Goal: Check status: Check status

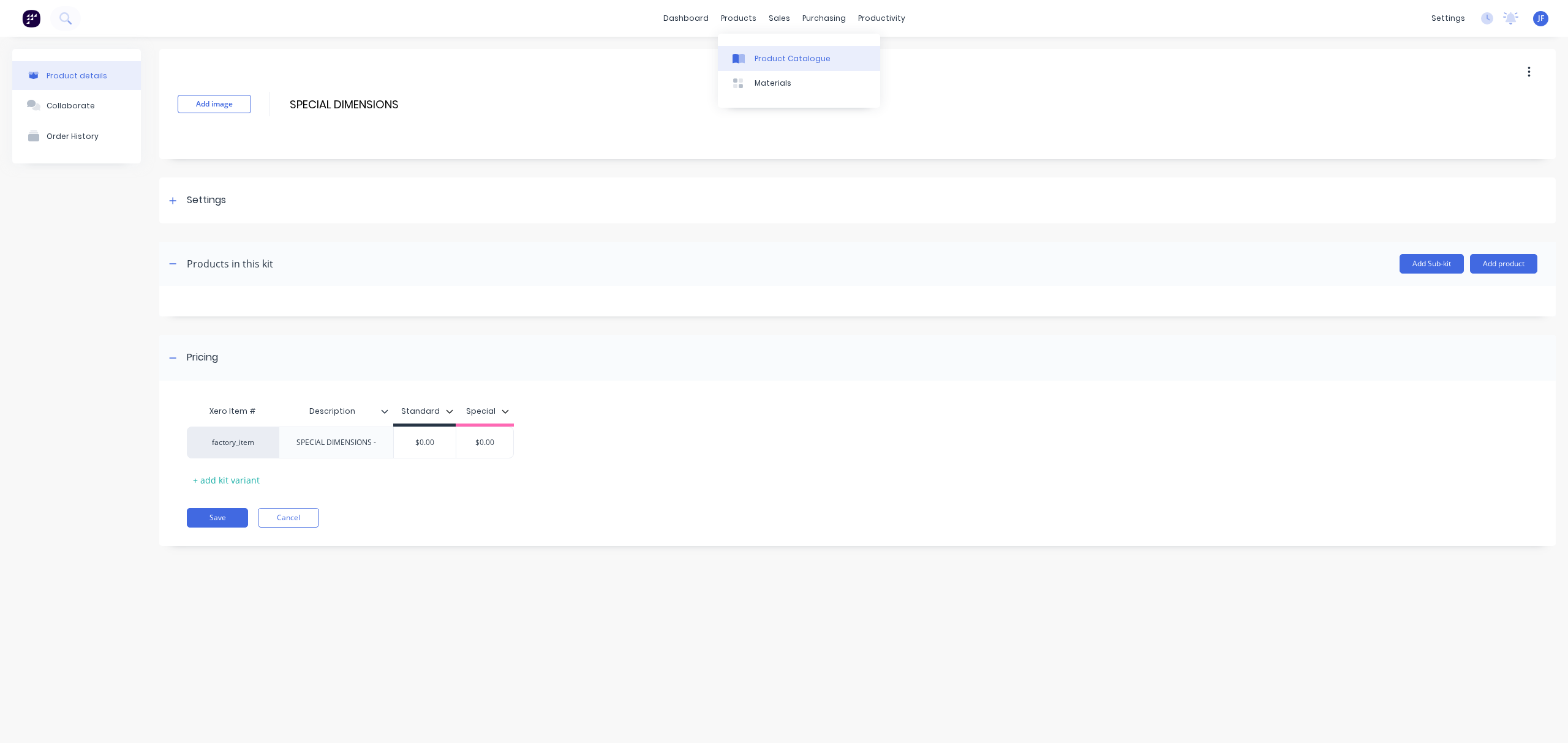
click at [771, 49] on link "Product Catalogue" at bounding box center [799, 58] width 162 height 24
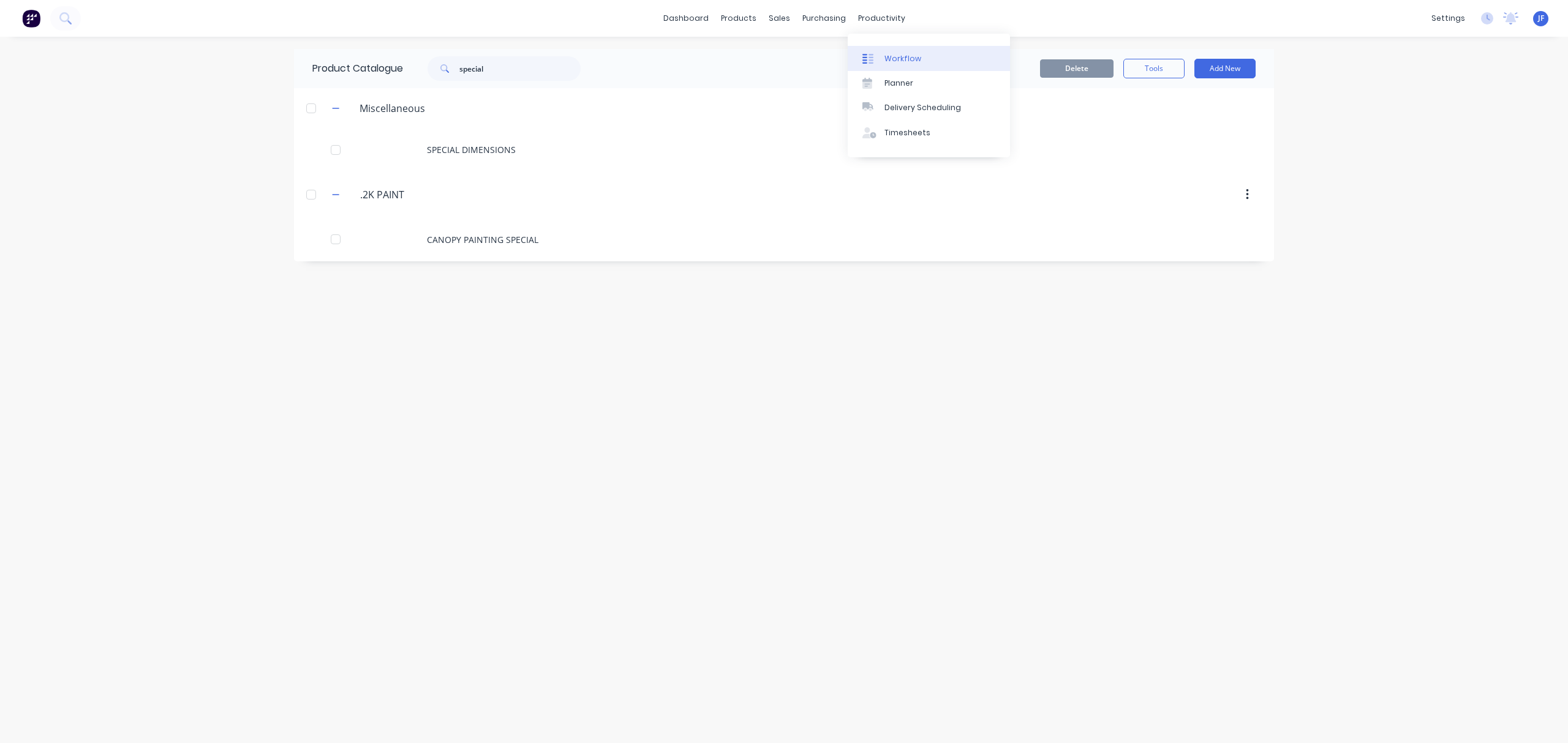
click at [905, 69] on link "Workflow" at bounding box center [928, 58] width 162 height 24
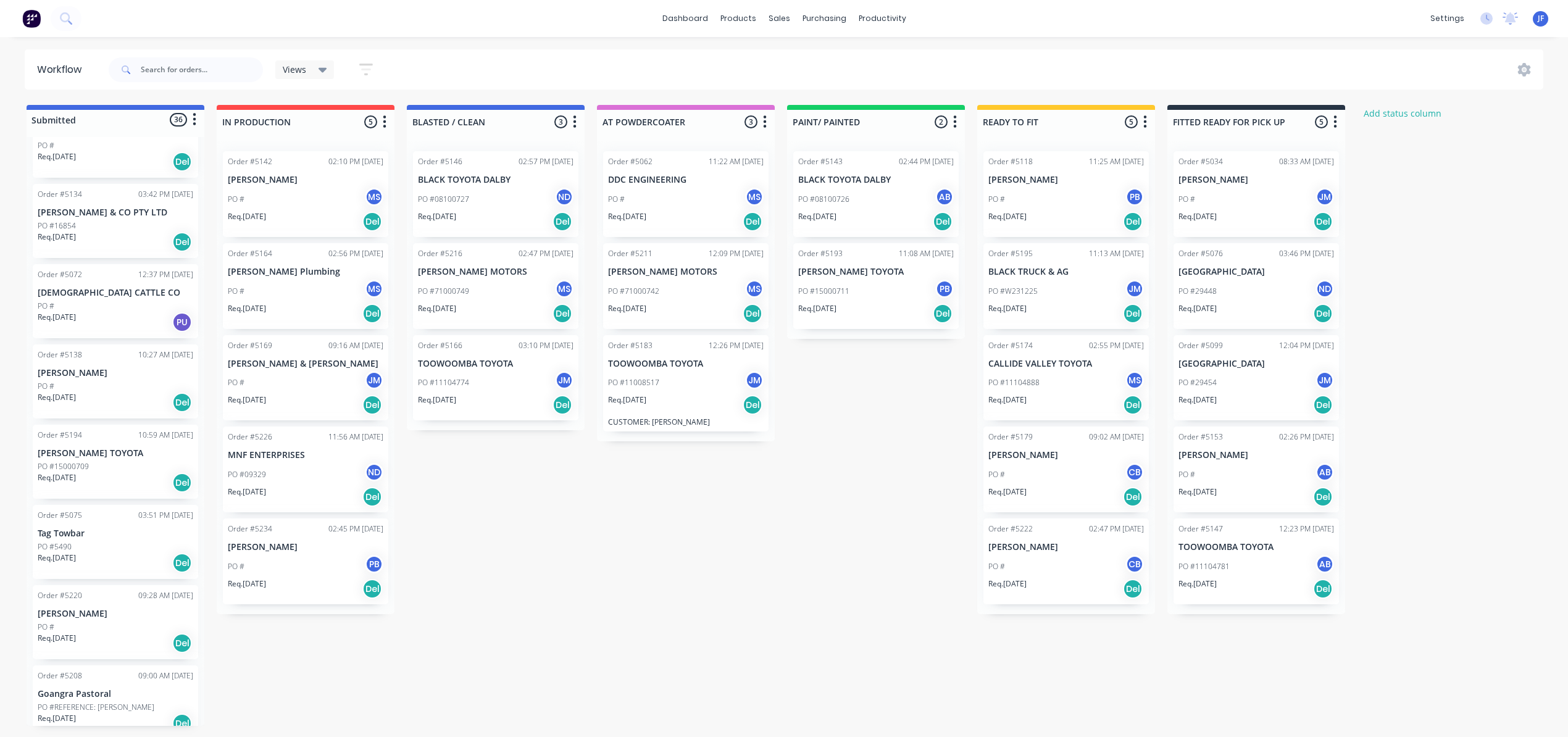
scroll to position [247, 0]
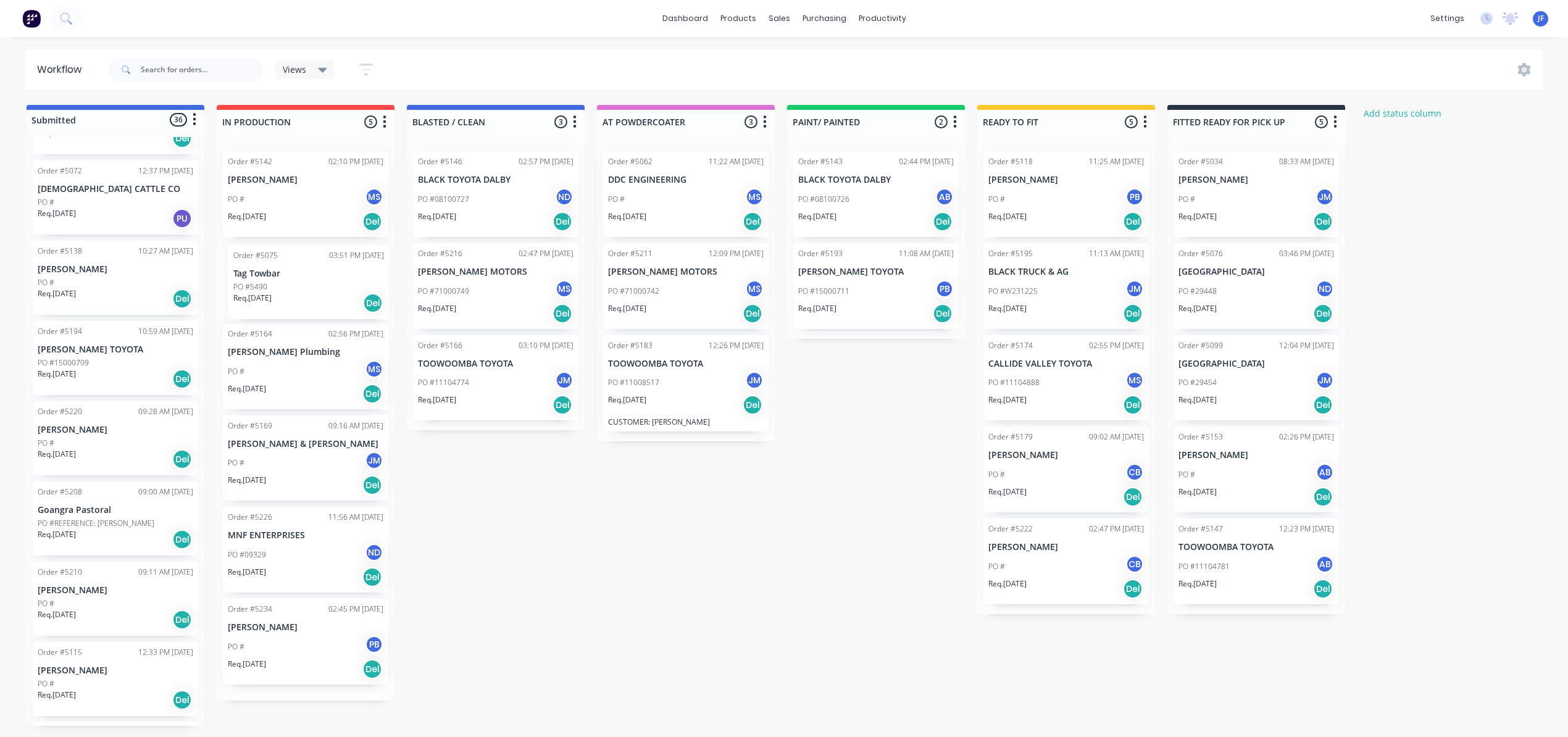
drag, startPoint x: 112, startPoint y: 447, endPoint x: 311, endPoint y: 286, distance: 256.0
click at [311, 286] on div "Submitted 36 Status colour #4169E1 hex #4169E1 Save Cancel Summaries Total orde…" at bounding box center [841, 415] width 1700 height 621
click at [336, 282] on div "PO #5490" at bounding box center [306, 285] width 156 height 11
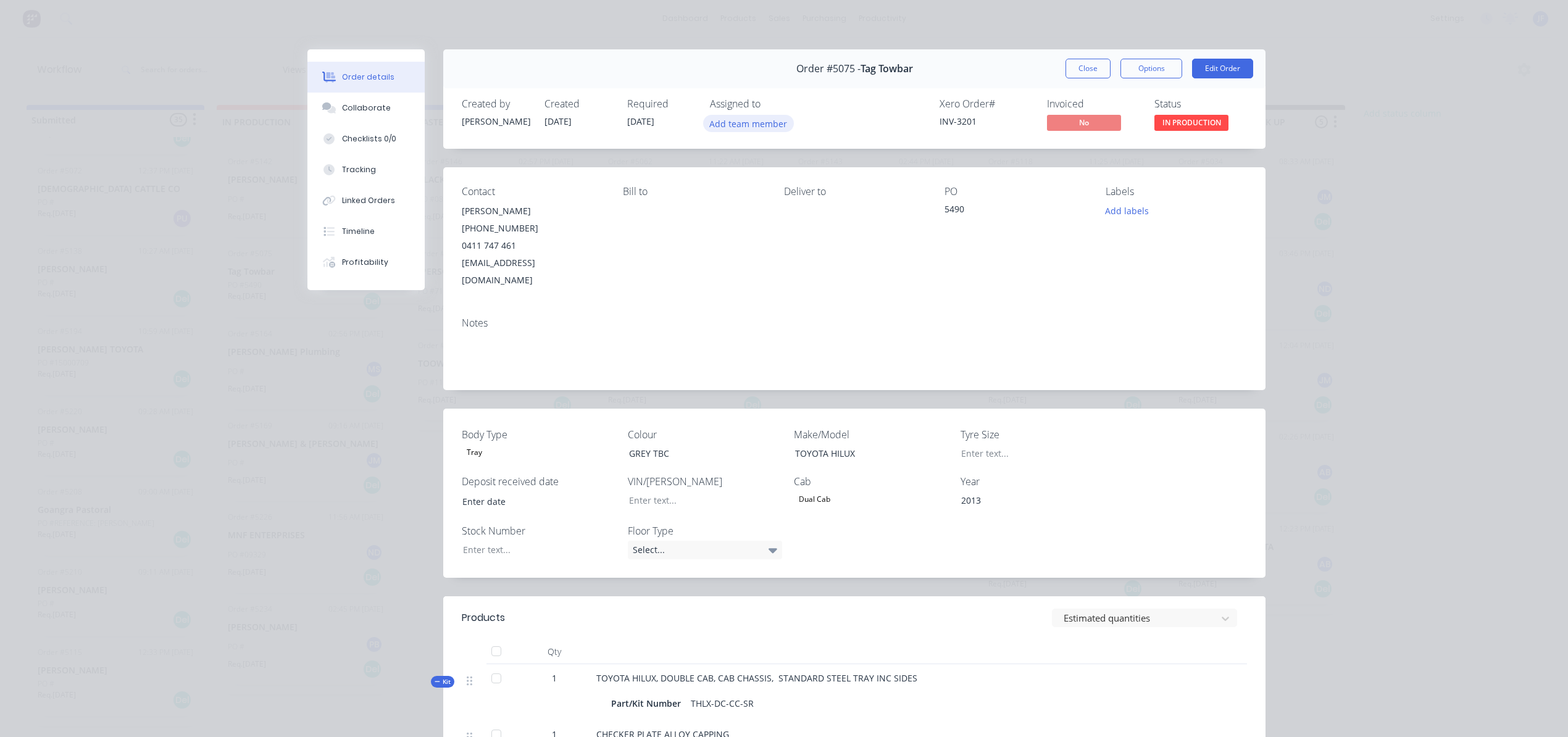
click at [725, 122] on button "Add team member" at bounding box center [748, 123] width 91 height 17
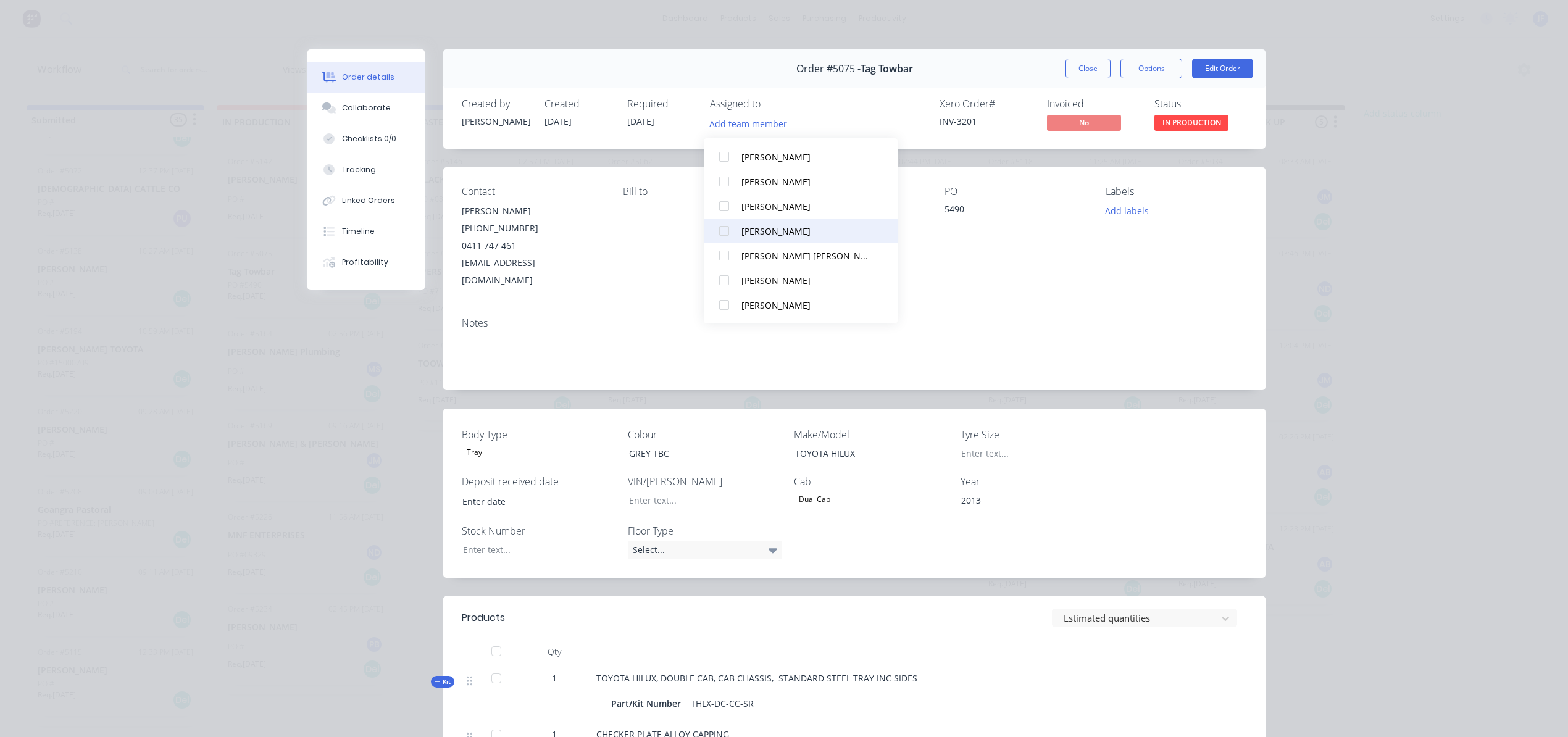
scroll to position [2, 0]
click at [764, 274] on div "[PERSON_NAME]" at bounding box center [807, 280] width 131 height 13
click at [1066, 63] on button "Close" at bounding box center [1088, 69] width 45 height 20
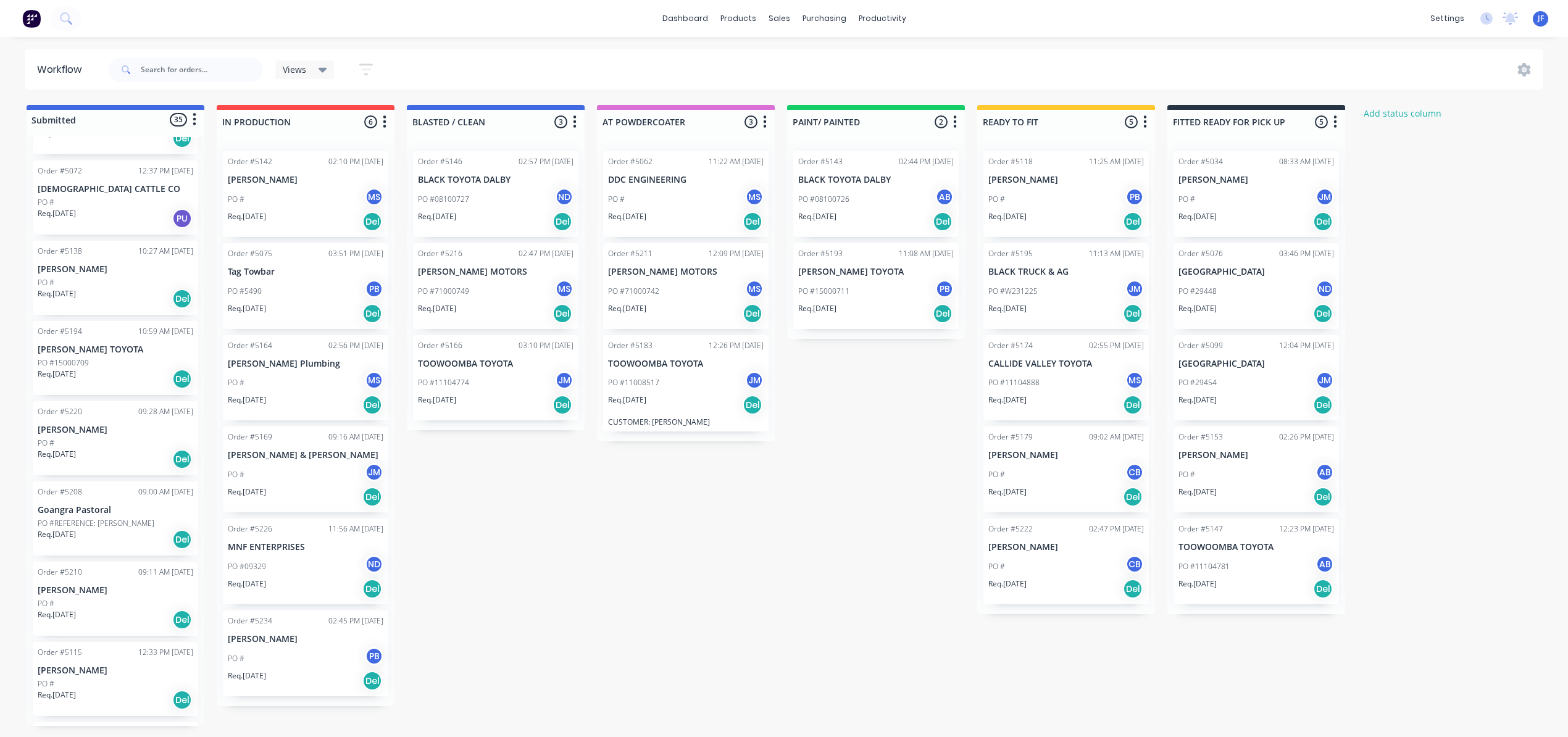
click at [1069, 291] on div "PO #W231225 JM" at bounding box center [1066, 291] width 156 height 24
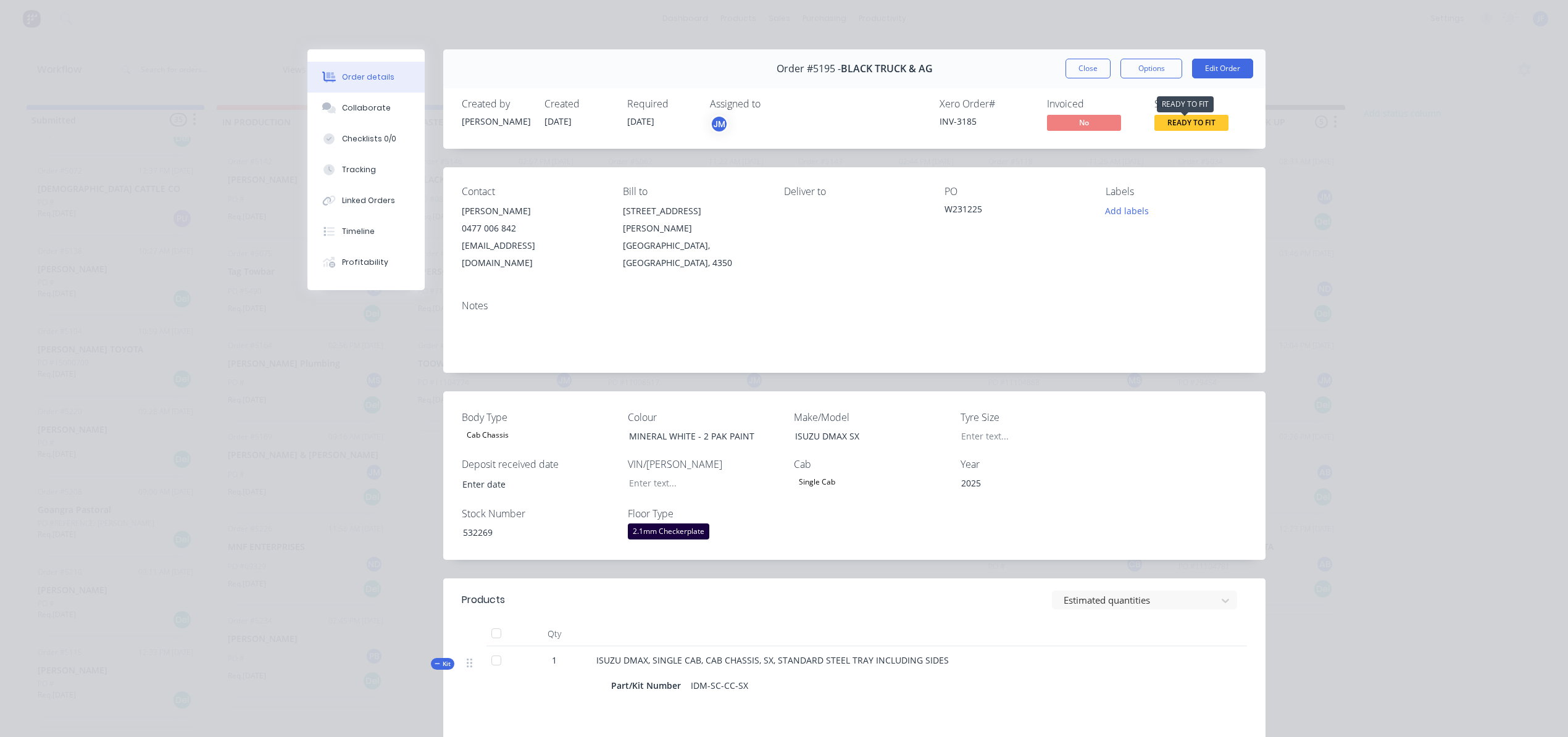
click at [1163, 124] on span "READY TO FIT" at bounding box center [1191, 122] width 74 height 15
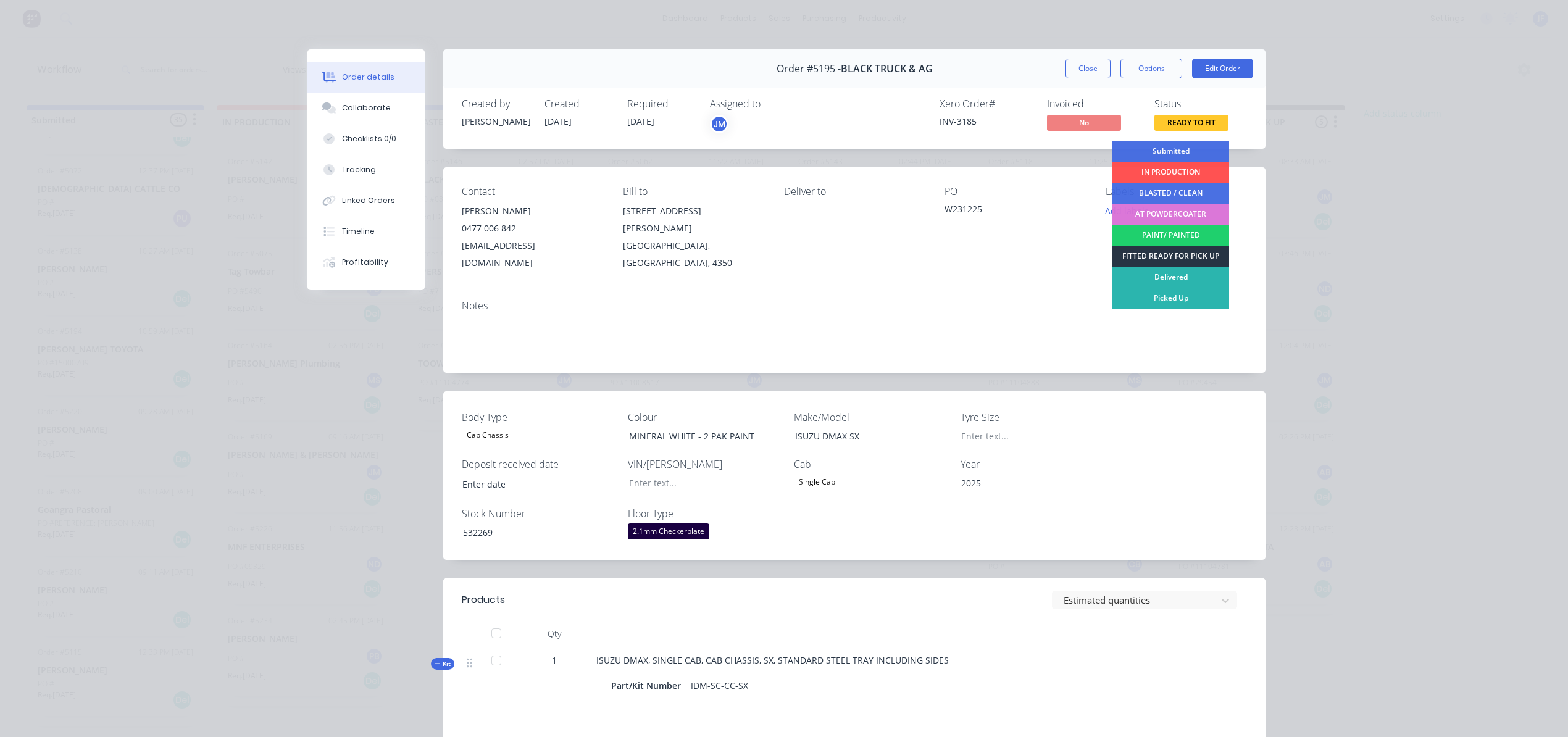
click at [1169, 252] on div "FITTED READY FOR PICK UP" at bounding box center [1170, 256] width 117 height 21
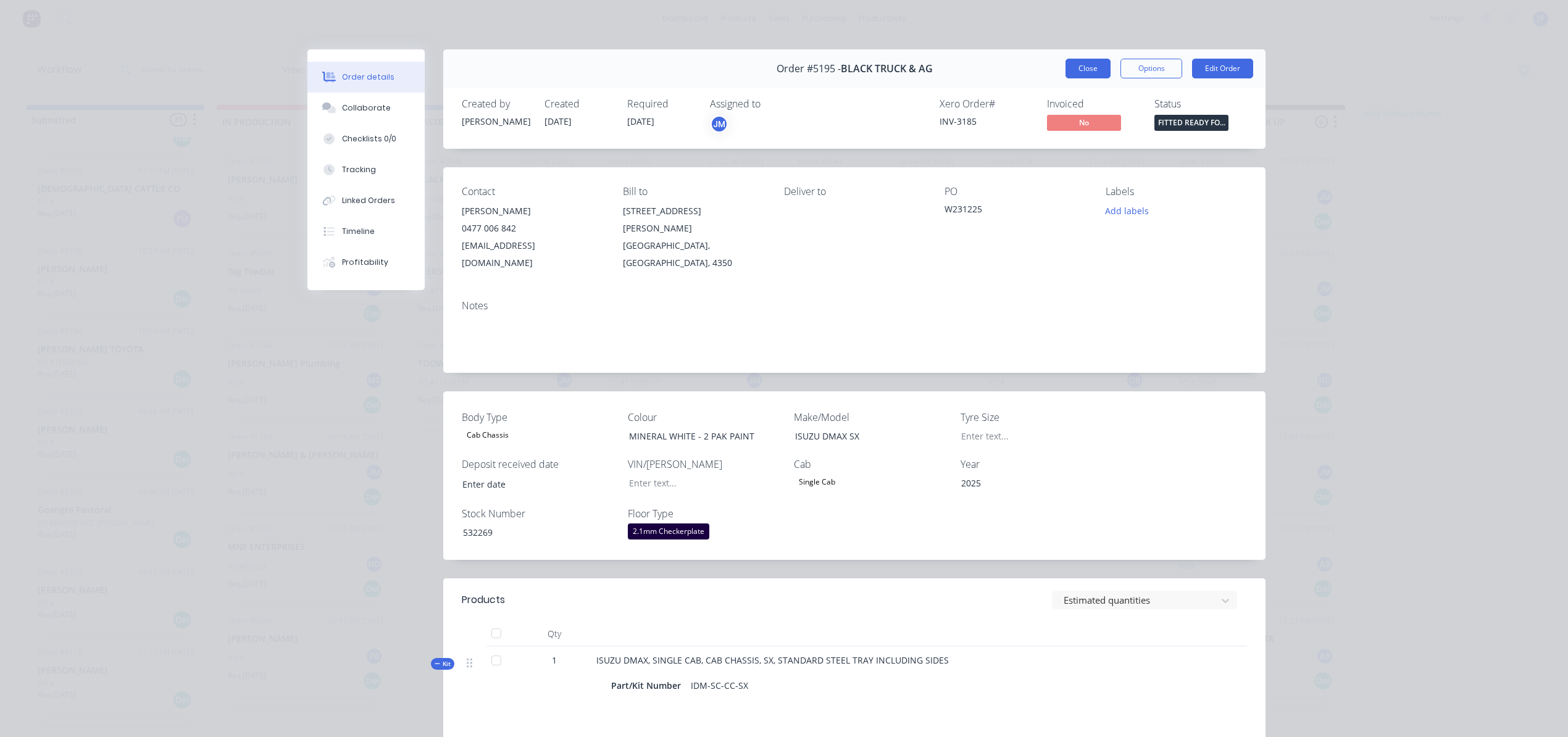
click at [1096, 74] on button "Close" at bounding box center [1088, 69] width 45 height 20
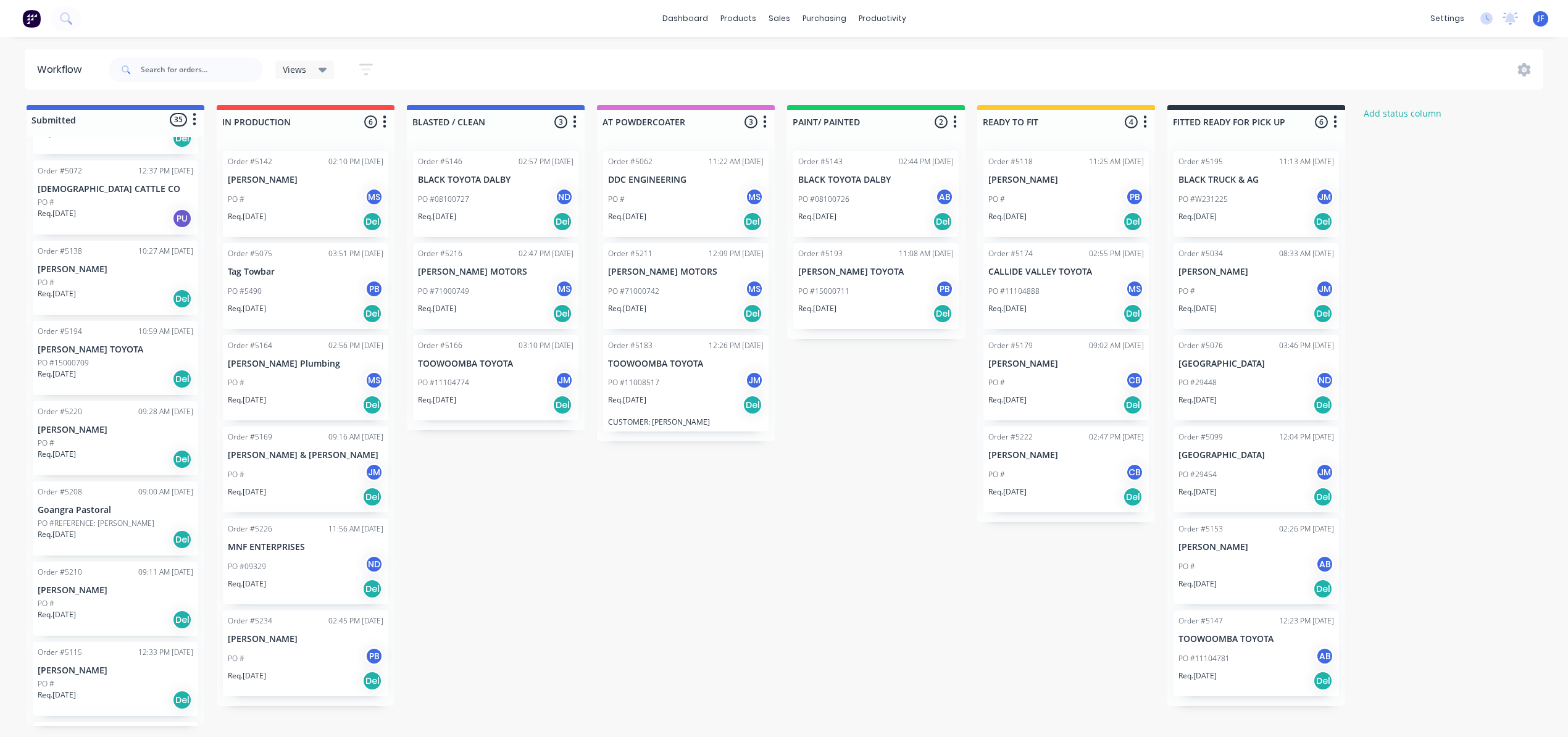
click at [1078, 303] on div "Req. [DATE] Del" at bounding box center [1066, 313] width 156 height 21
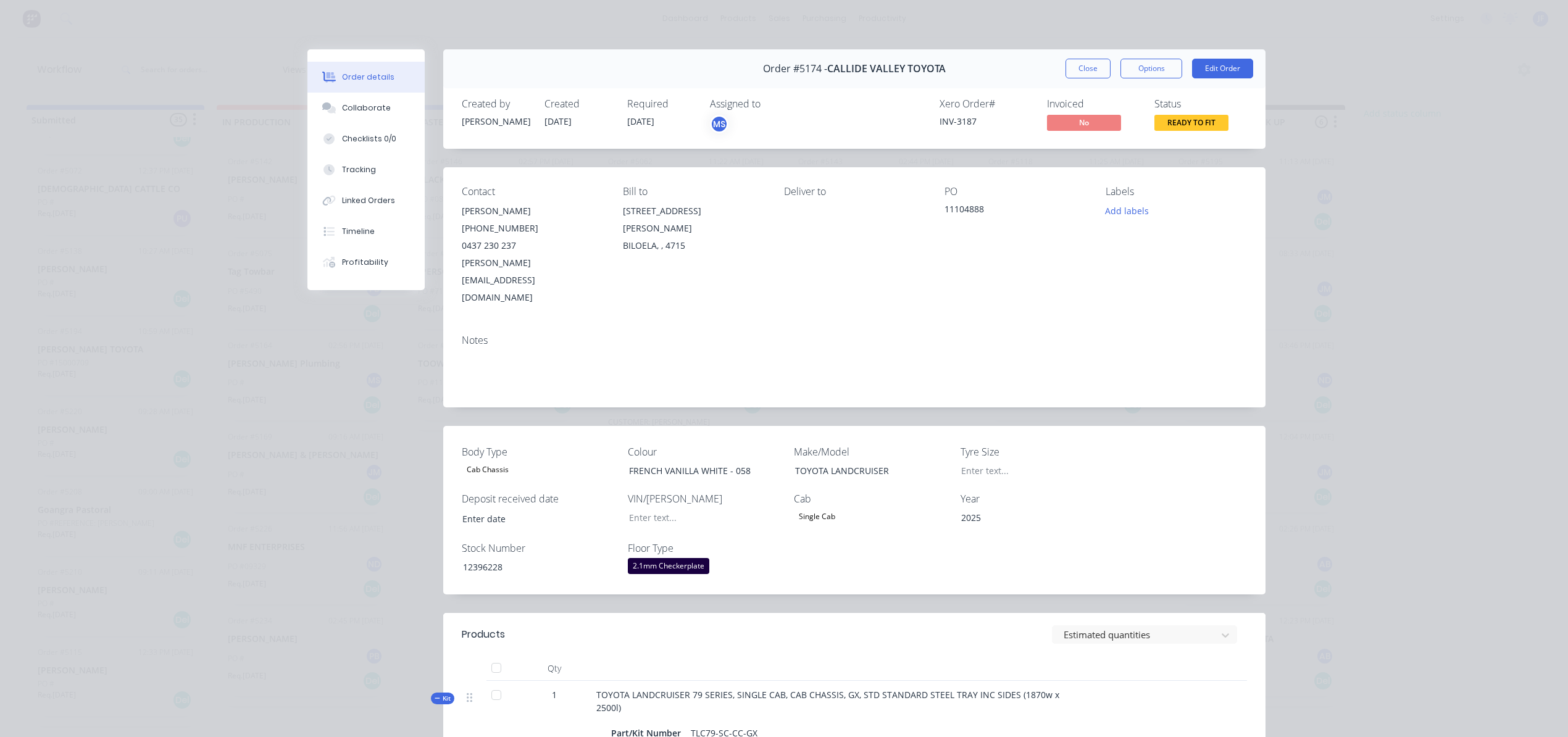
click at [1181, 128] on span "READY TO FIT" at bounding box center [1191, 122] width 74 height 15
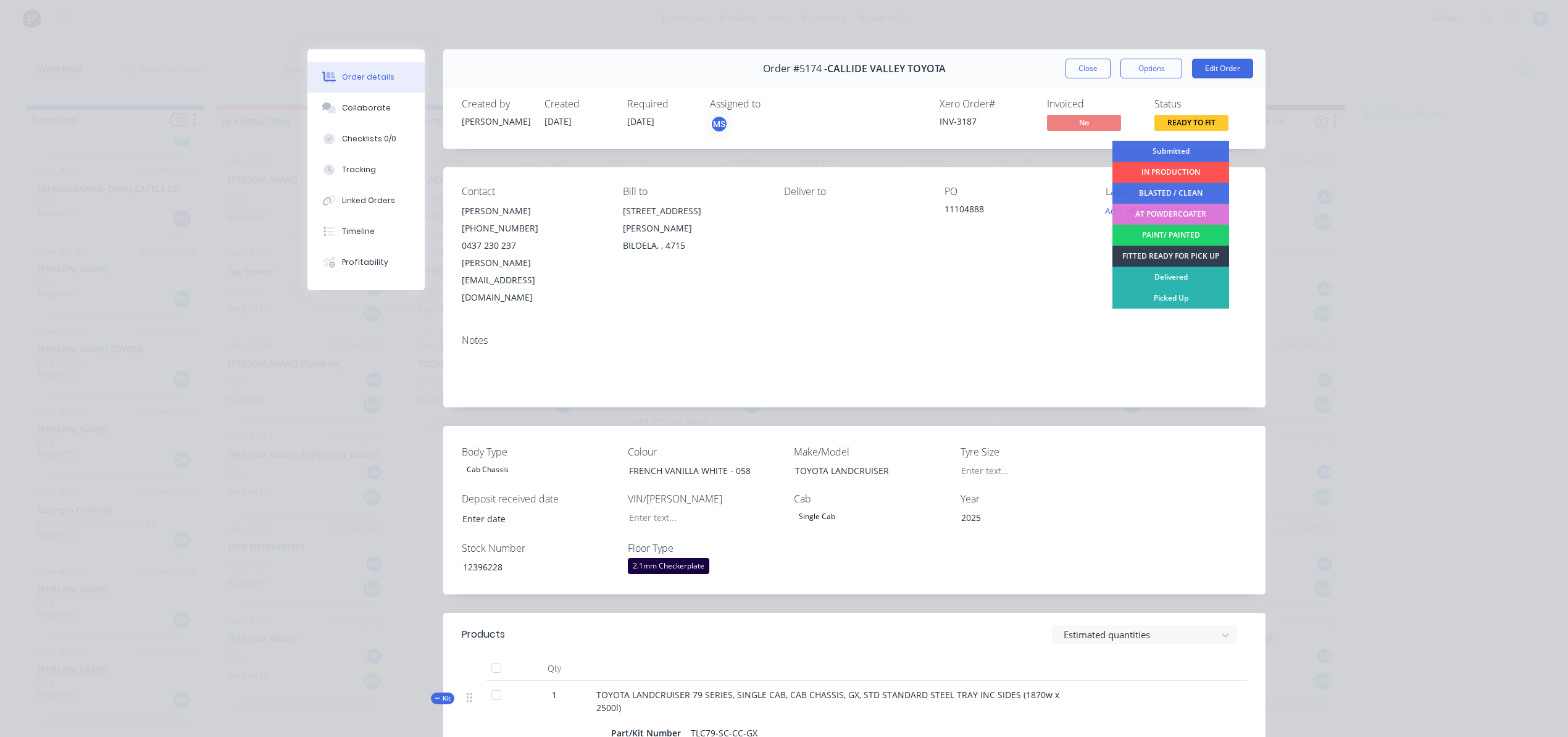
click at [1165, 254] on div "FITTED READY FOR PICK UP" at bounding box center [1170, 256] width 117 height 21
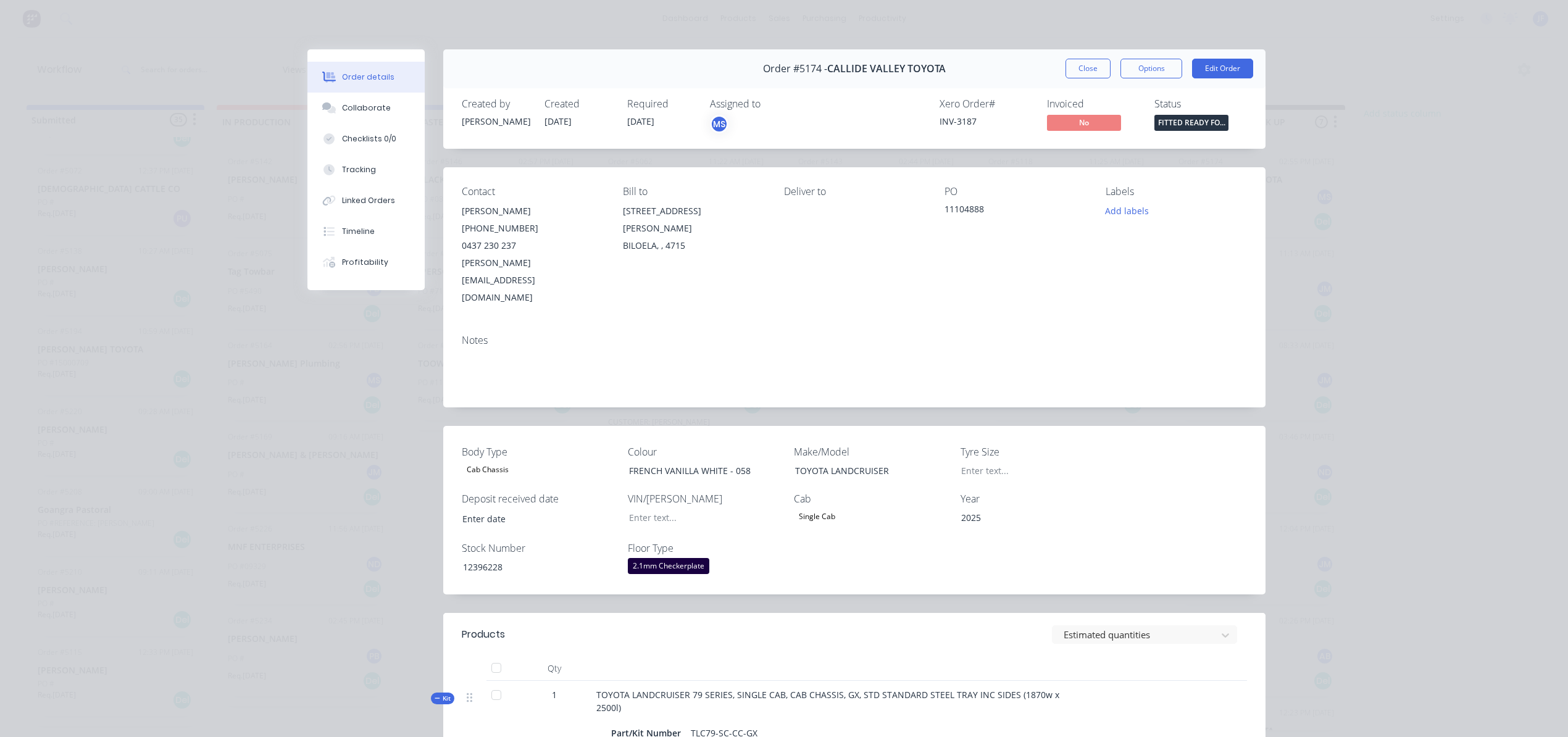
click at [1090, 69] on button "Close" at bounding box center [1088, 69] width 45 height 20
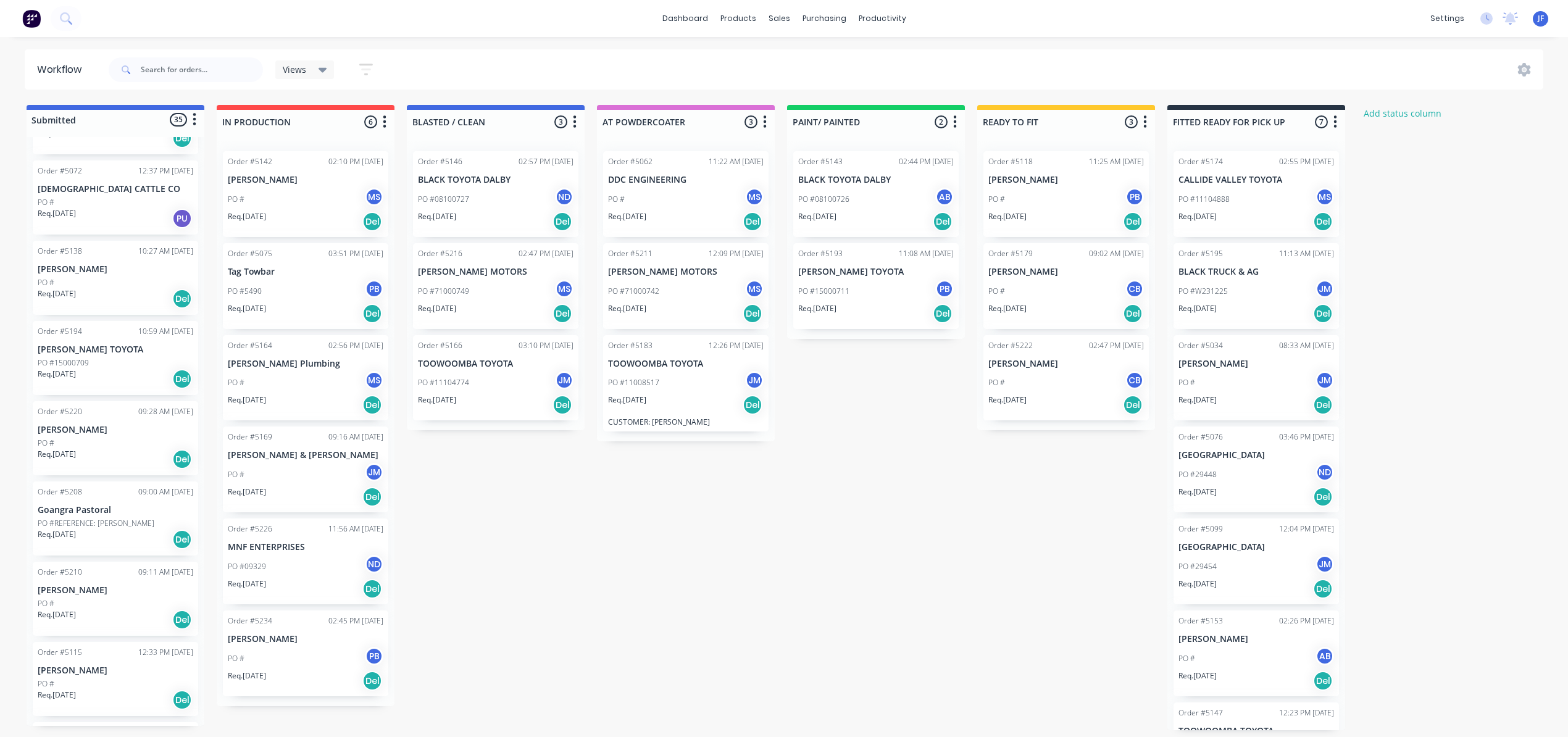
click at [878, 288] on div "PO #15000711 PB" at bounding box center [876, 291] width 156 height 24
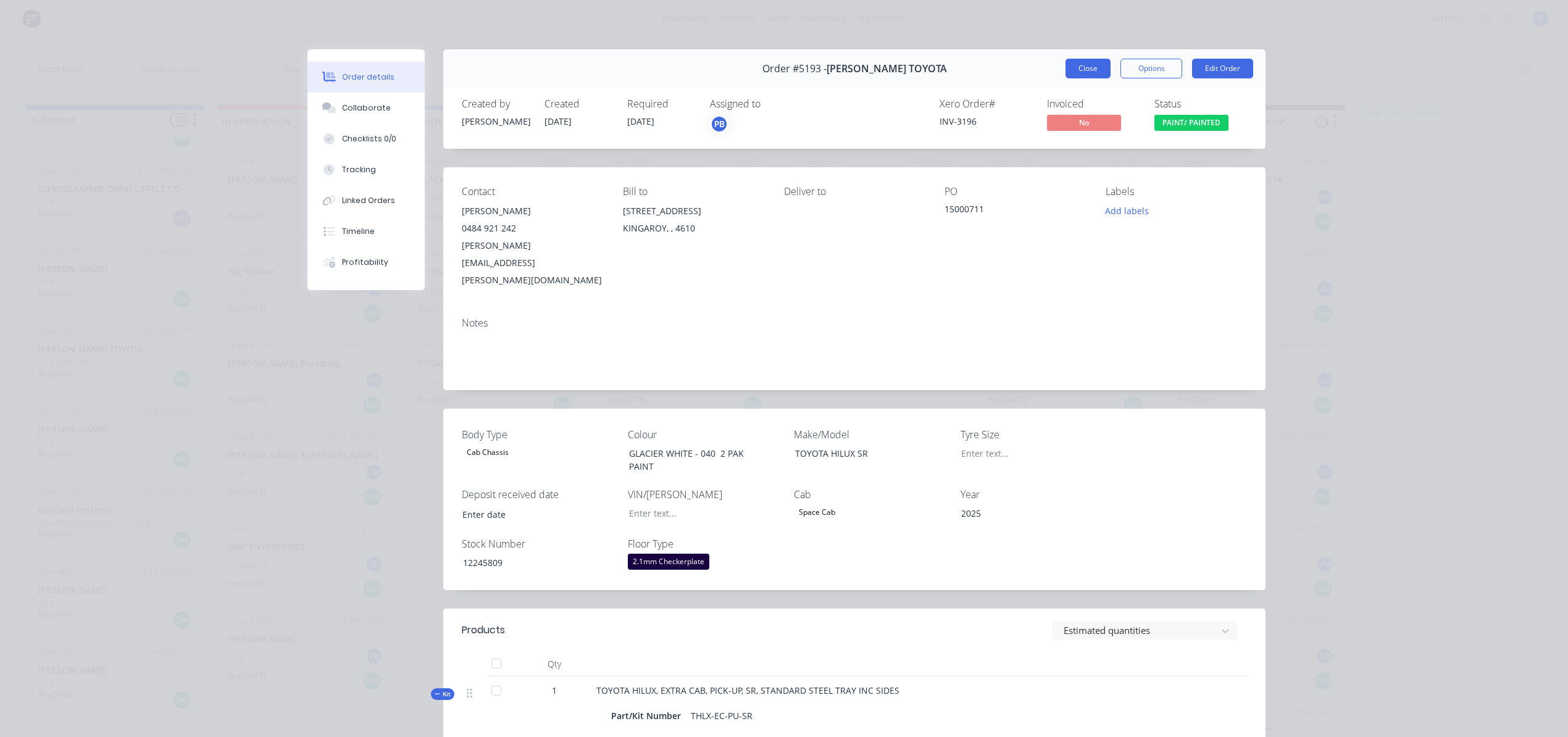
click at [1065, 76] on button "Close" at bounding box center [1088, 69] width 45 height 20
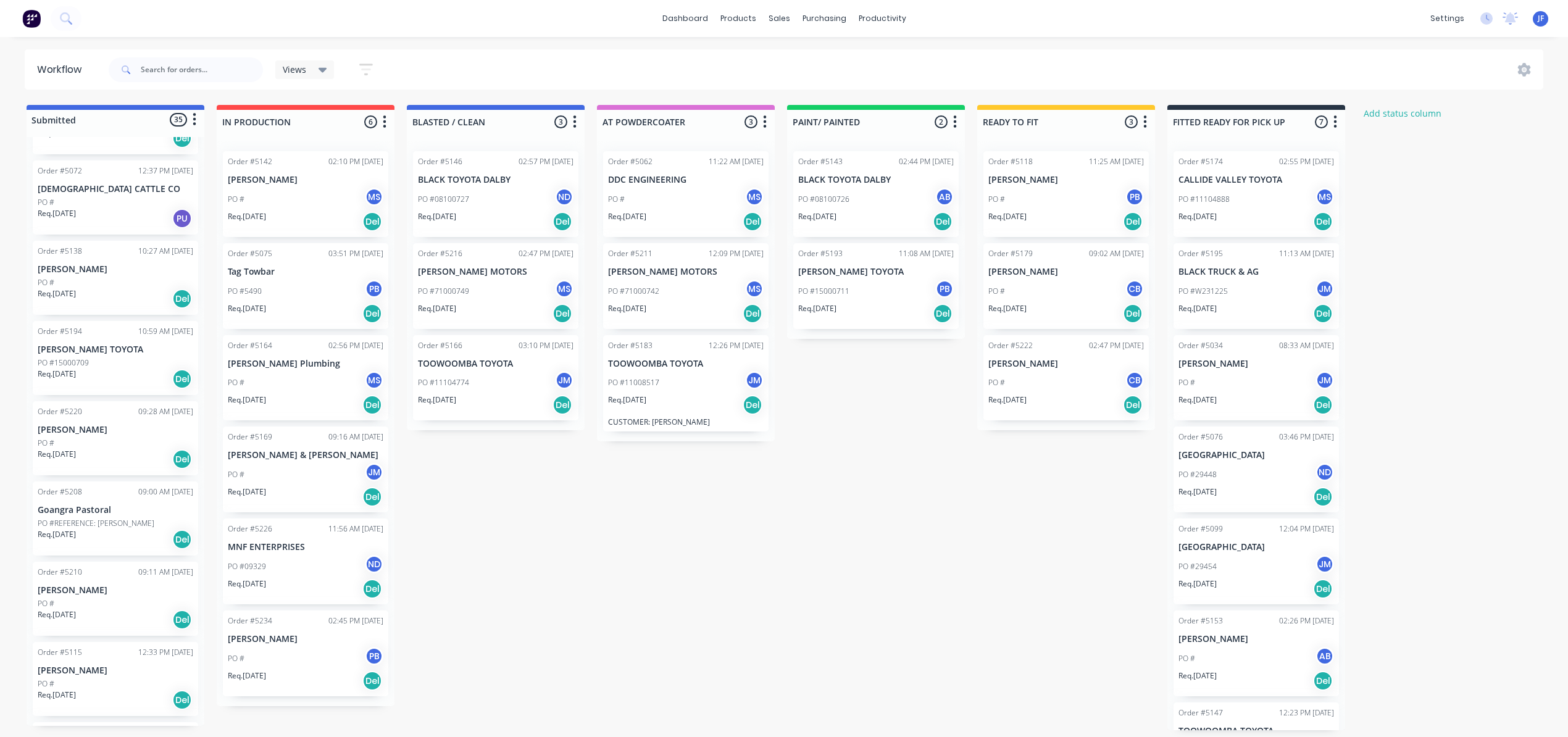
click at [137, 69] on span at bounding box center [124, 69] width 32 height 24
click at [154, 66] on input "text" at bounding box center [202, 69] width 122 height 24
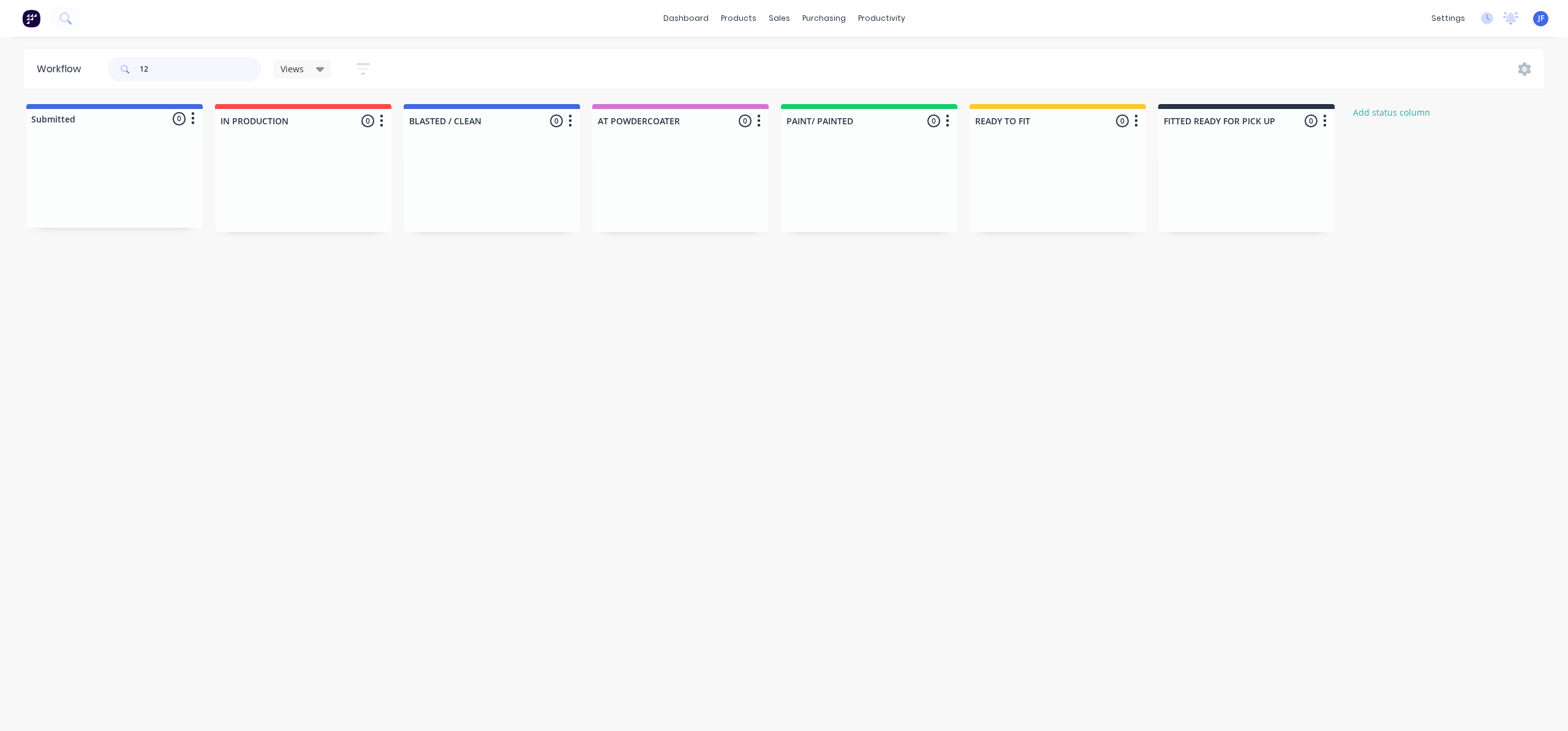
type input "1"
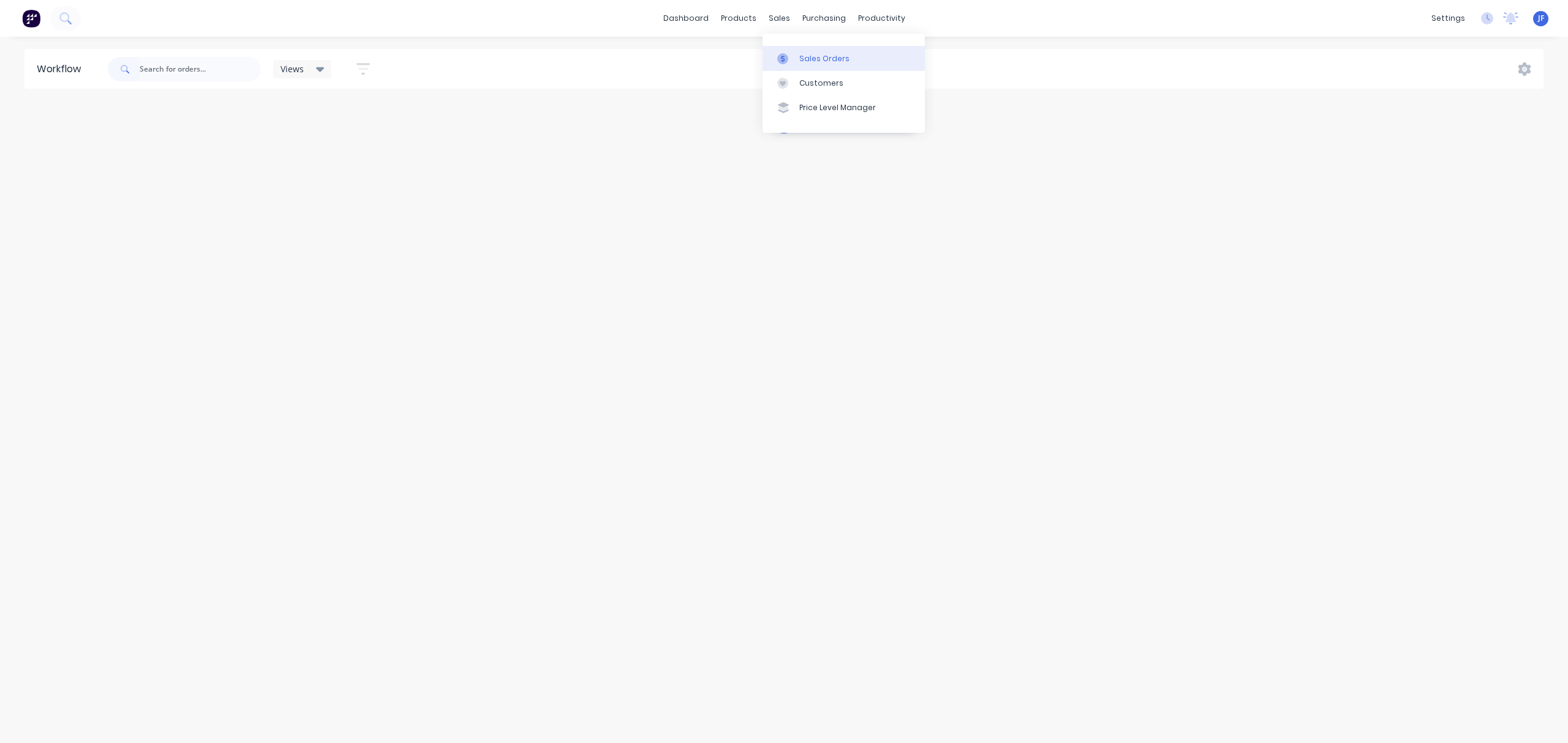
click at [807, 59] on div "Sales Orders" at bounding box center [825, 58] width 50 height 11
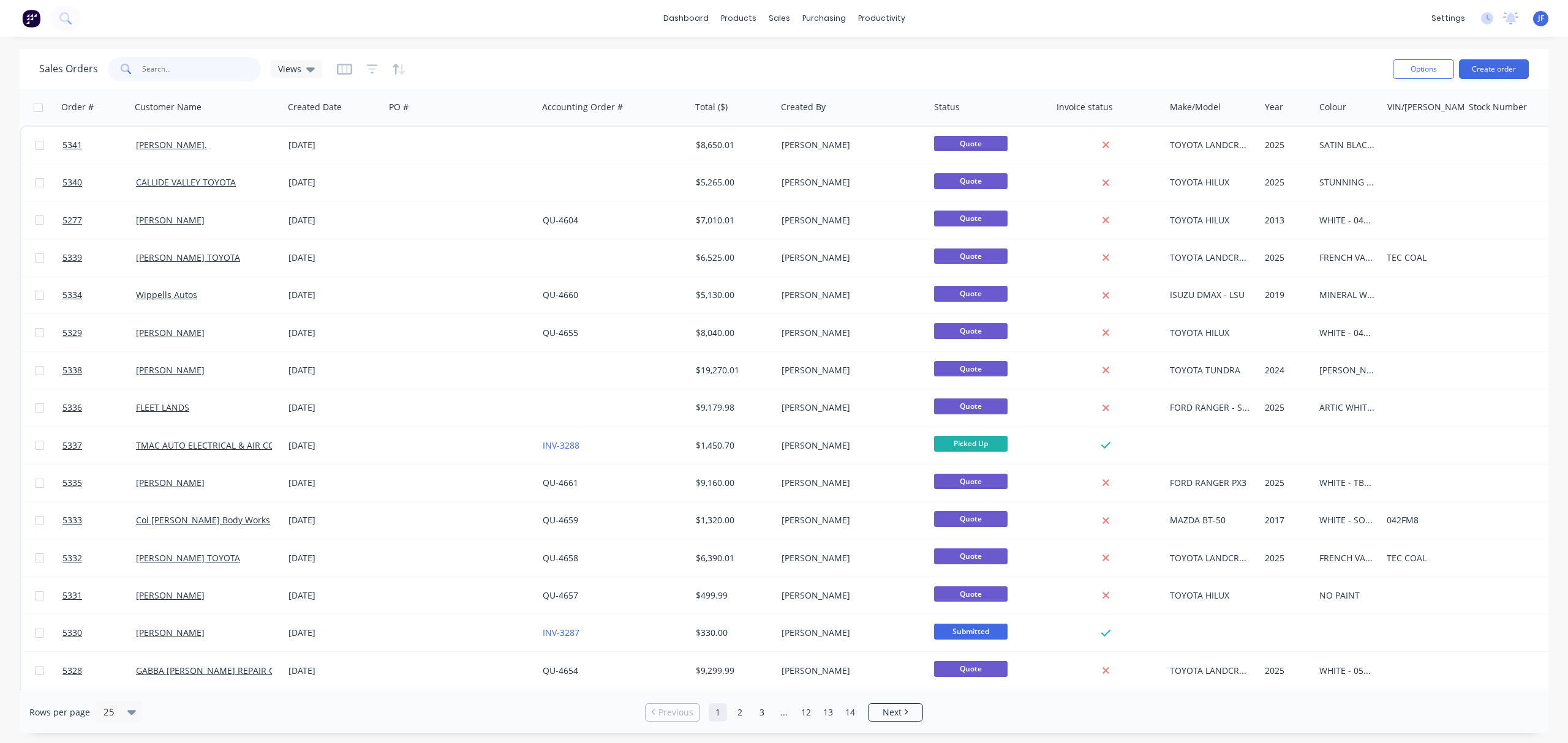
click at [173, 76] on input "text" at bounding box center [202, 69] width 120 height 24
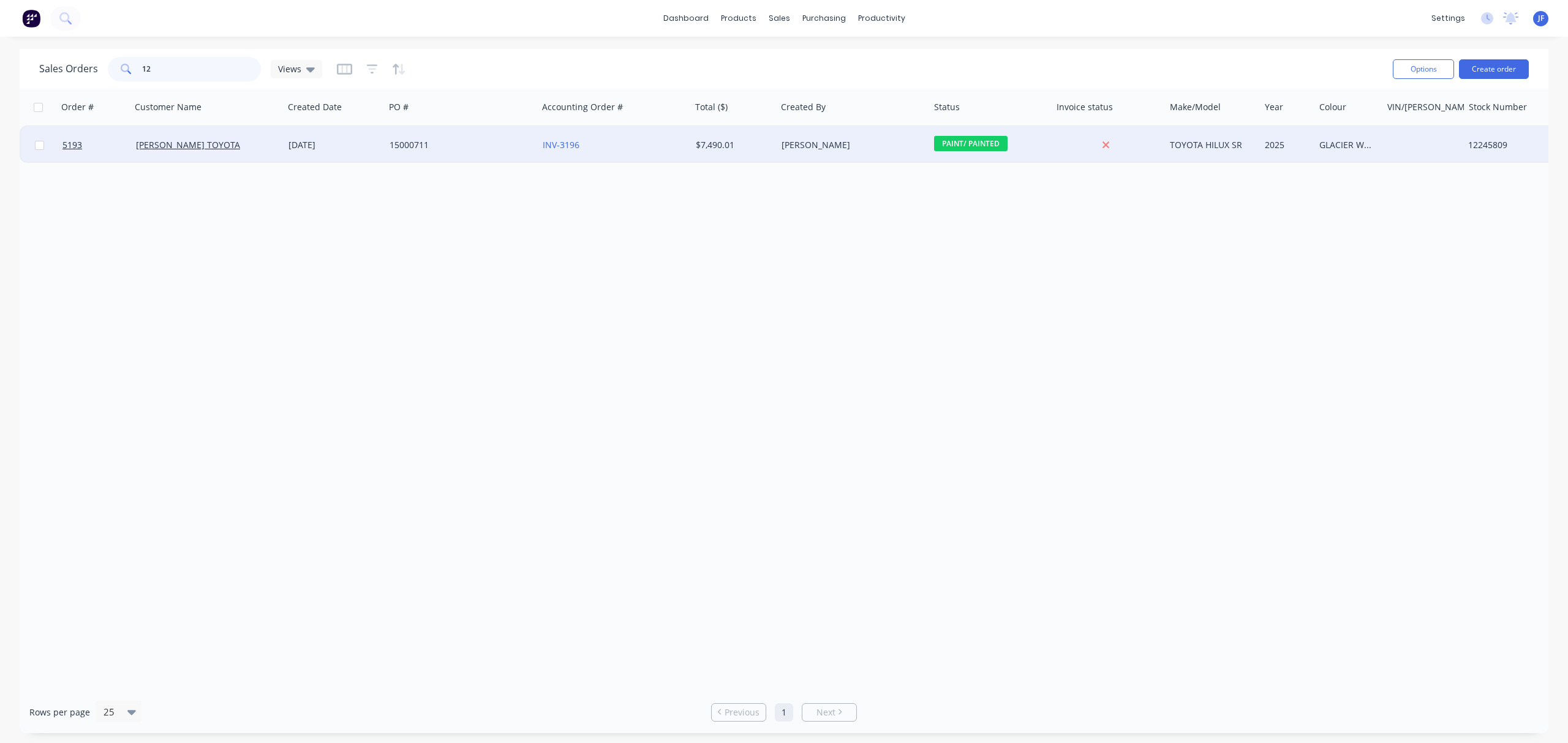
type input "1"
type input "12444716"
click at [223, 145] on div "[PERSON_NAME] TOYOTA" at bounding box center [203, 145] width 136 height 12
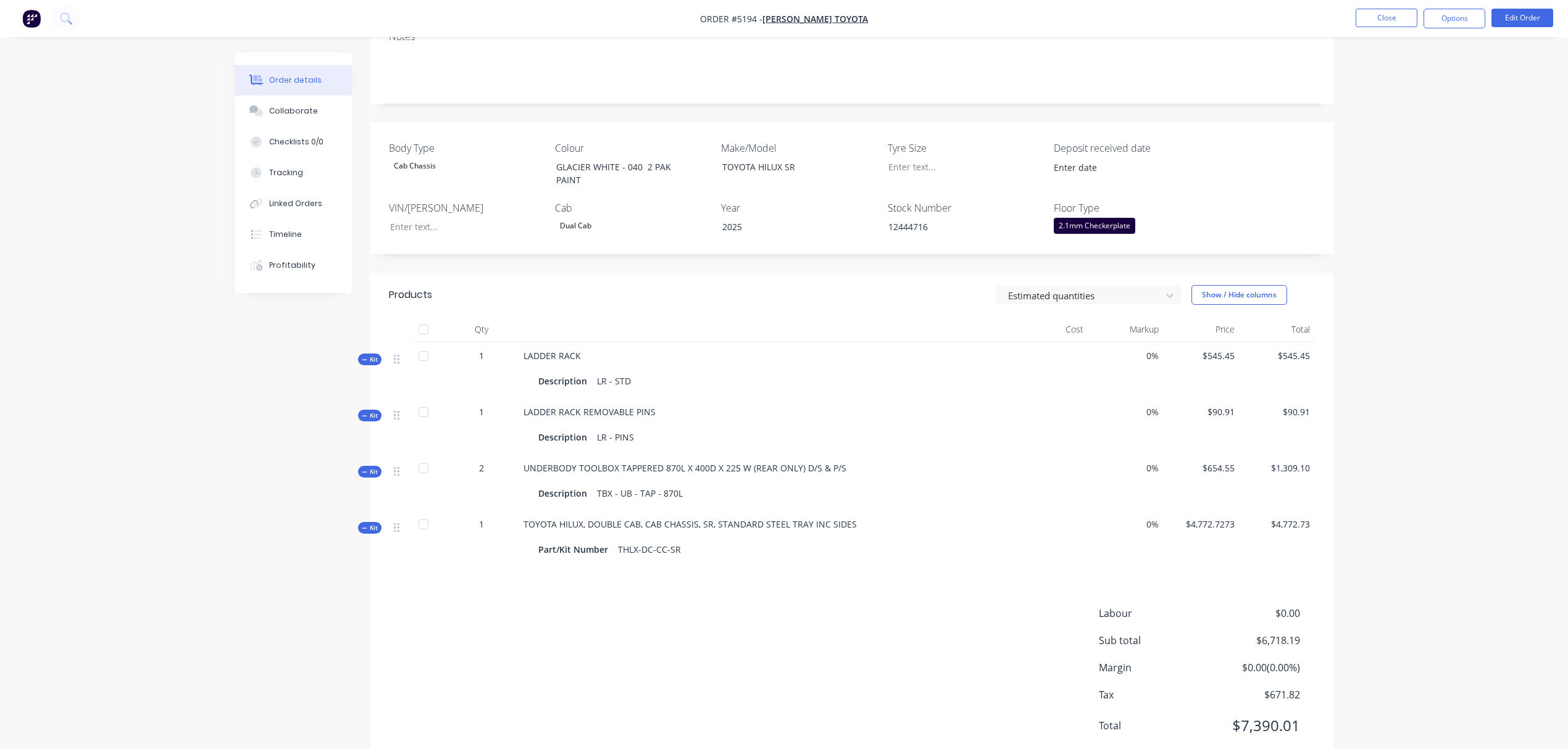
scroll to position [247, 0]
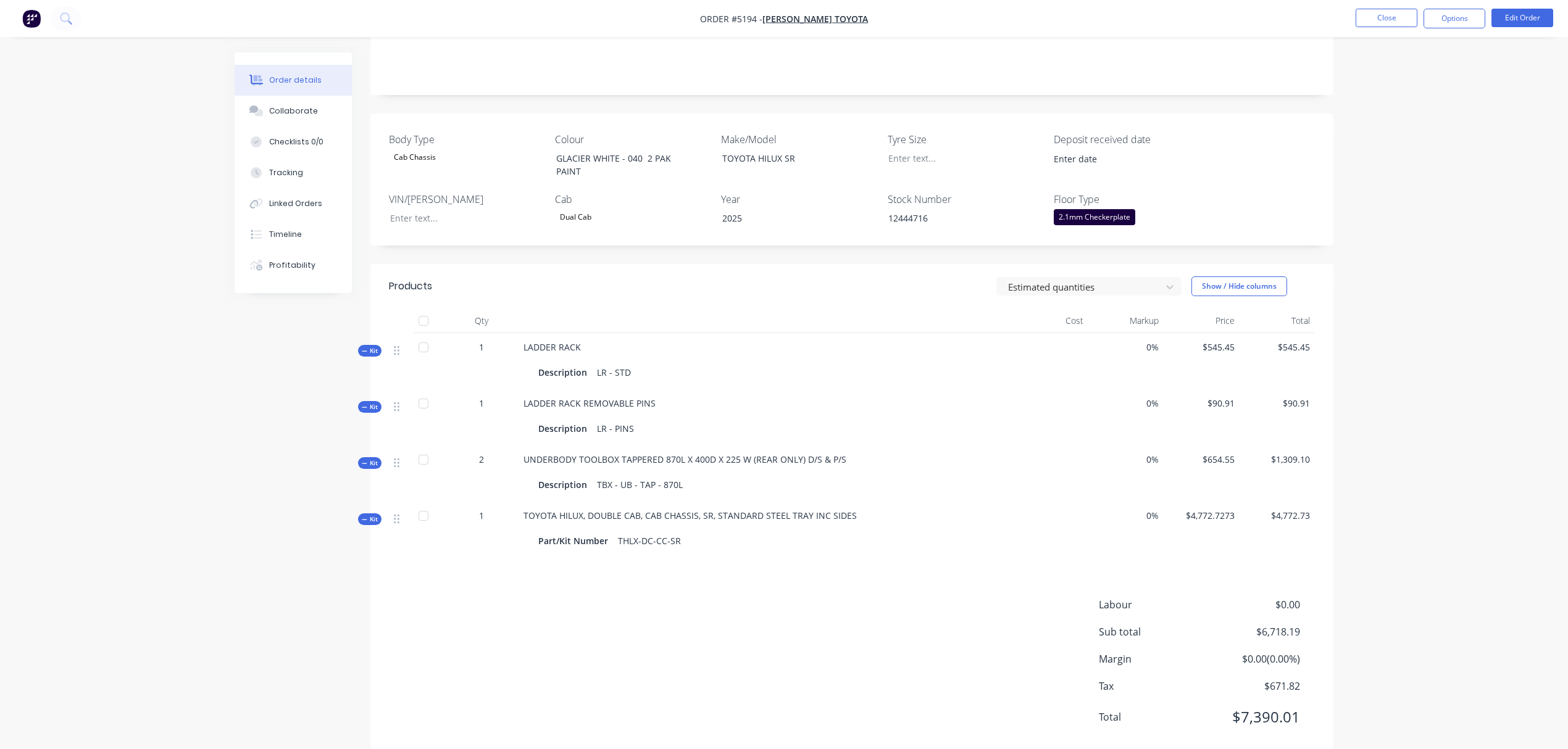
drag, startPoint x: 729, startPoint y: 486, endPoint x: 586, endPoint y: 788, distance: 334.1
